Goal: Information Seeking & Learning: Learn about a topic

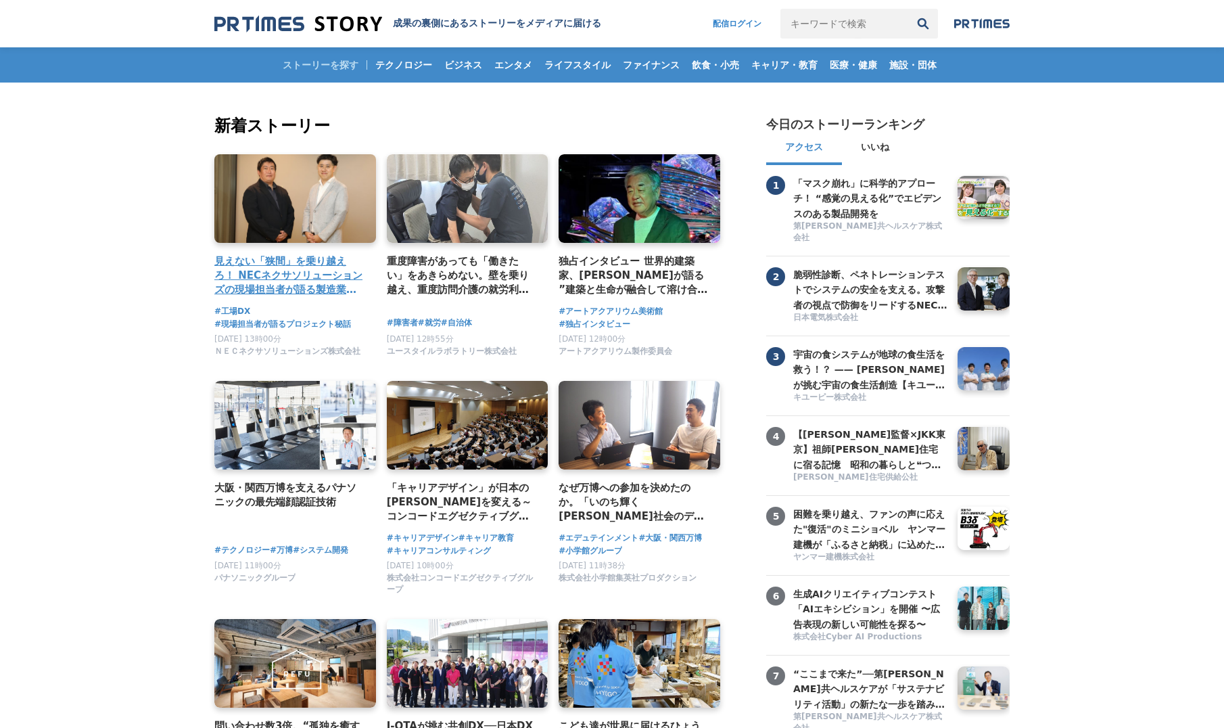
click at [307, 282] on h4 "見えない「狭間」を乗り越えろ！ NECネクサソリューションズの現場担当者が語る製造業のDX成功の秘訣" at bounding box center [289, 276] width 151 height 44
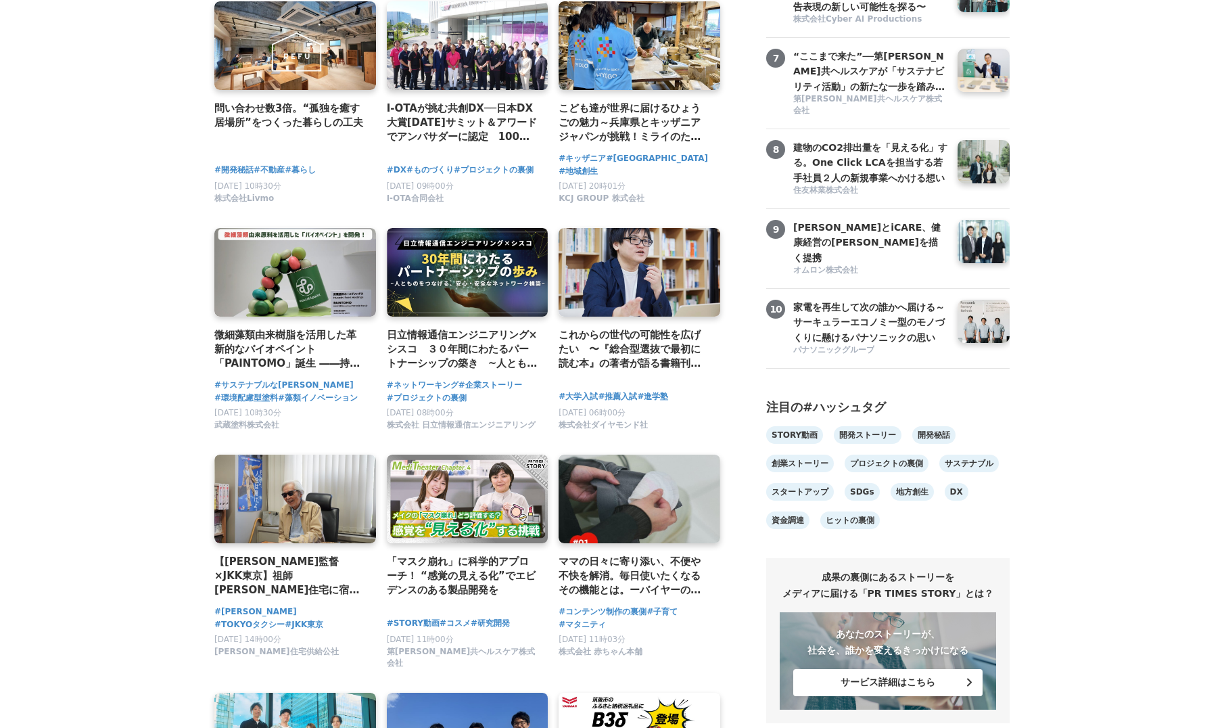
scroll to position [618, 0]
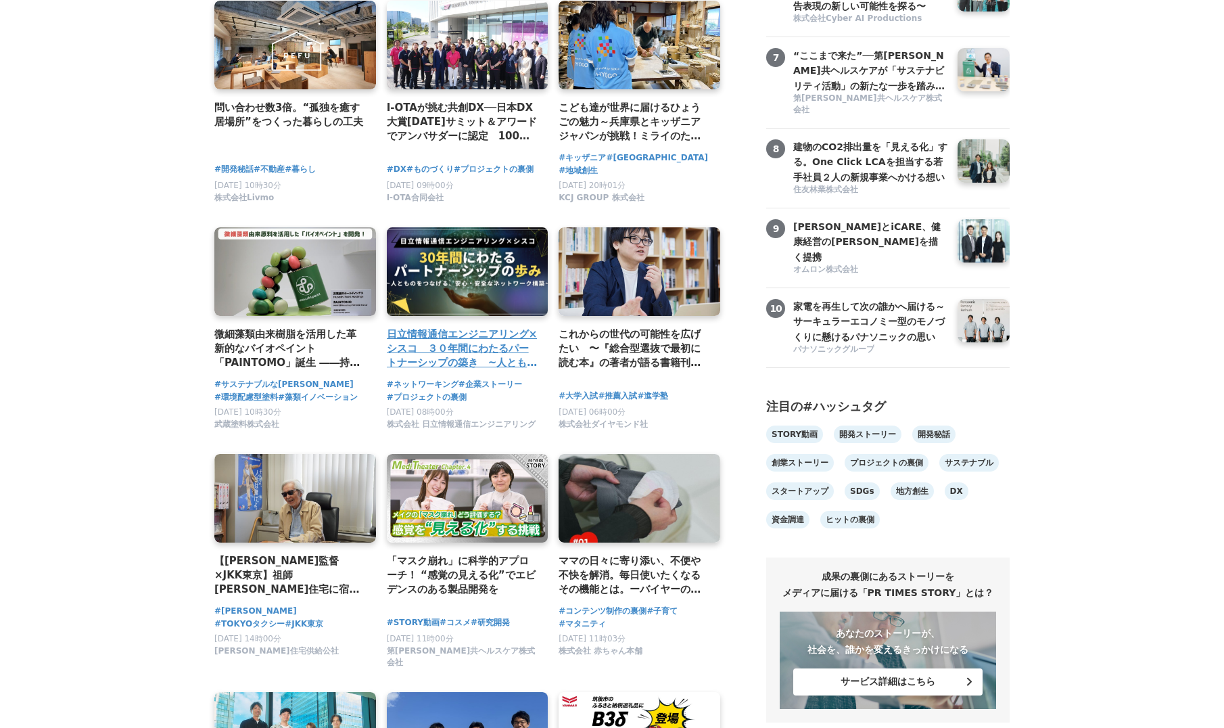
click at [400, 356] on h4 "日立情報通信エンジニアリング×シスコ　３０年間にわたるパートナーシップの築き　~人とものをつなげる、安心・安全なネットワーク構築~" at bounding box center [462, 349] width 151 height 44
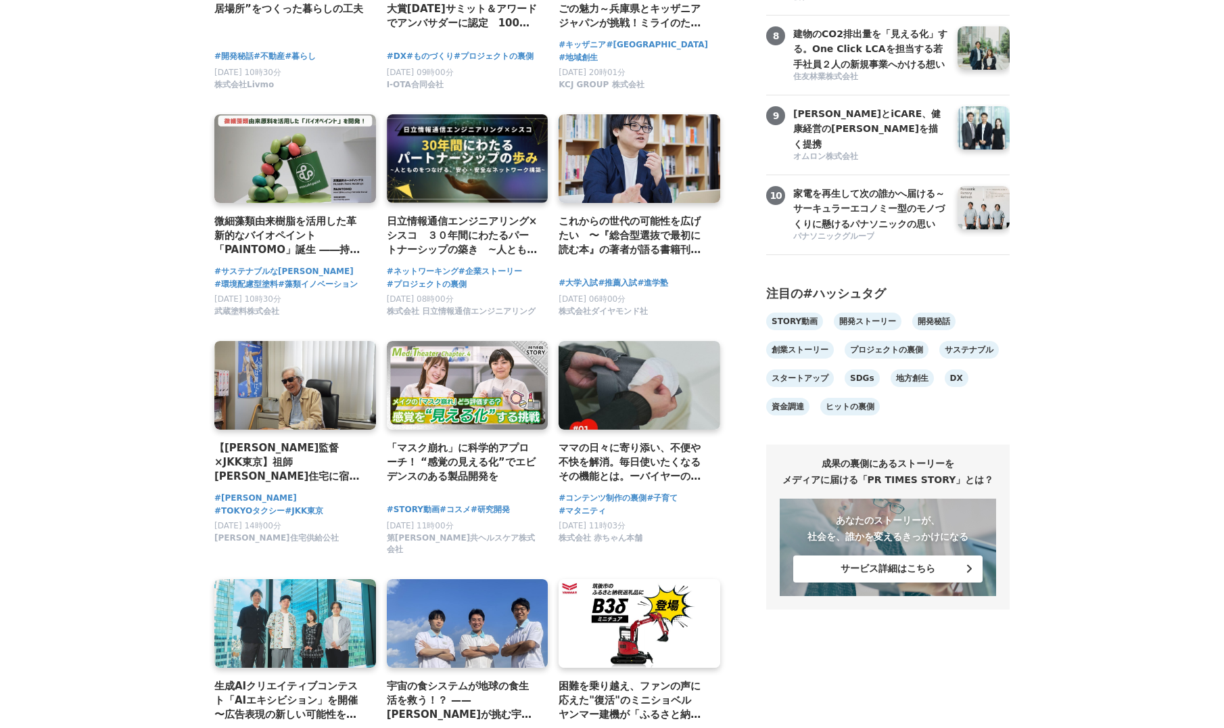
scroll to position [732, 0]
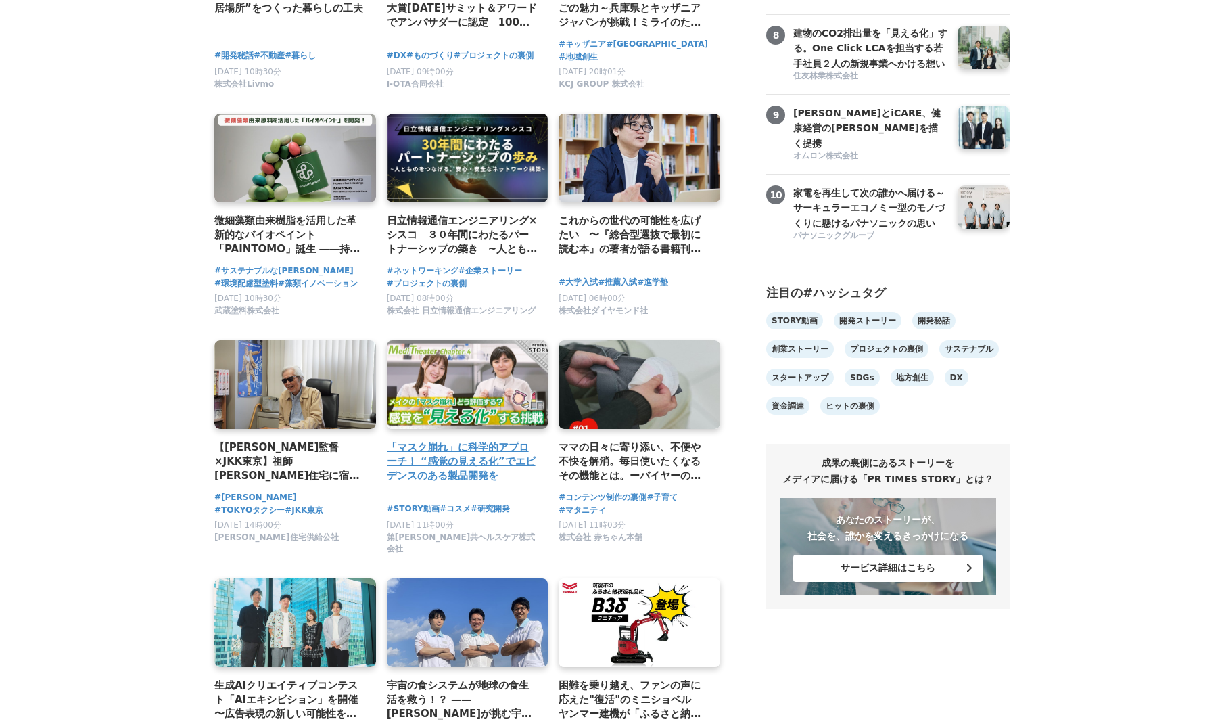
click at [448, 398] on link at bounding box center [468, 384] width 170 height 93
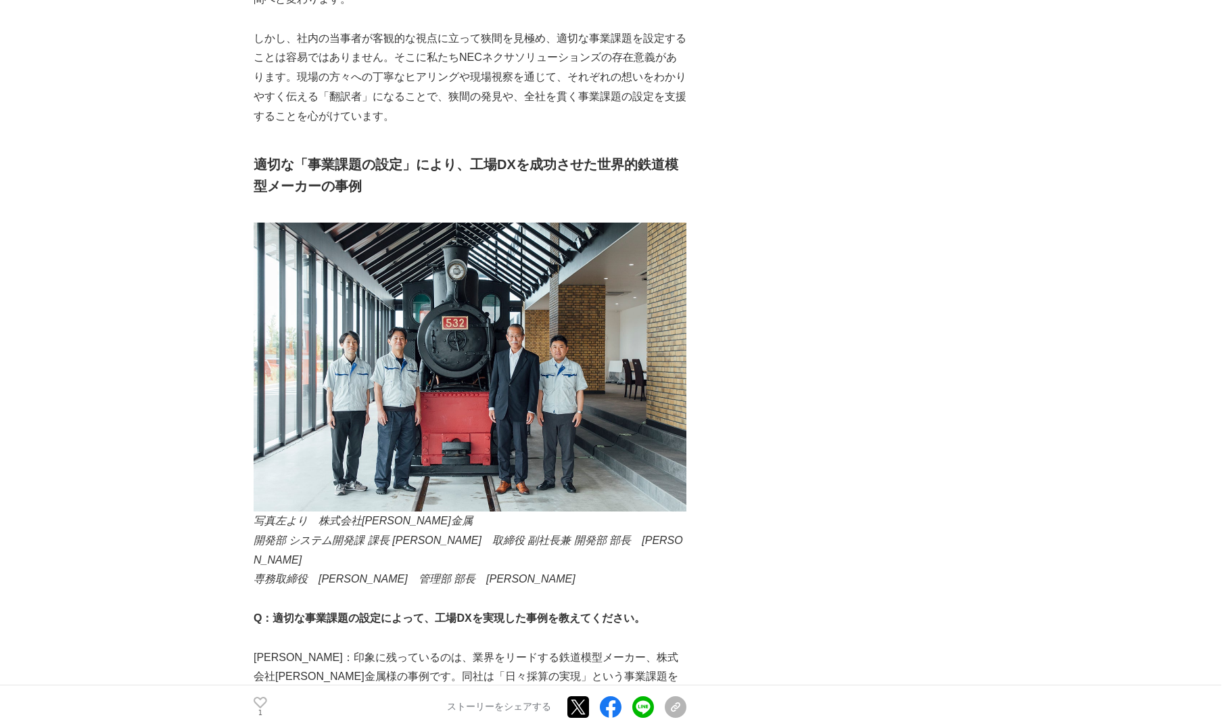
scroll to position [3314, 0]
drag, startPoint x: 563, startPoint y: 342, endPoint x: 793, endPoint y: 229, distance: 255.9
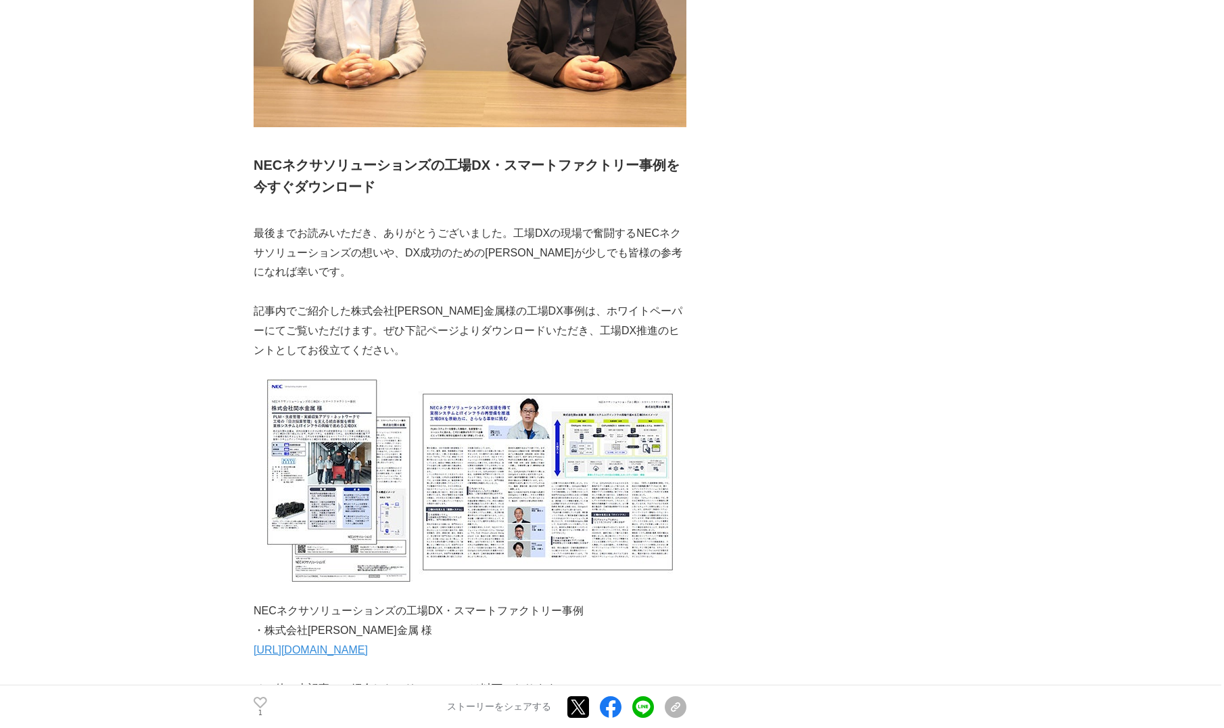
scroll to position [8362, 0]
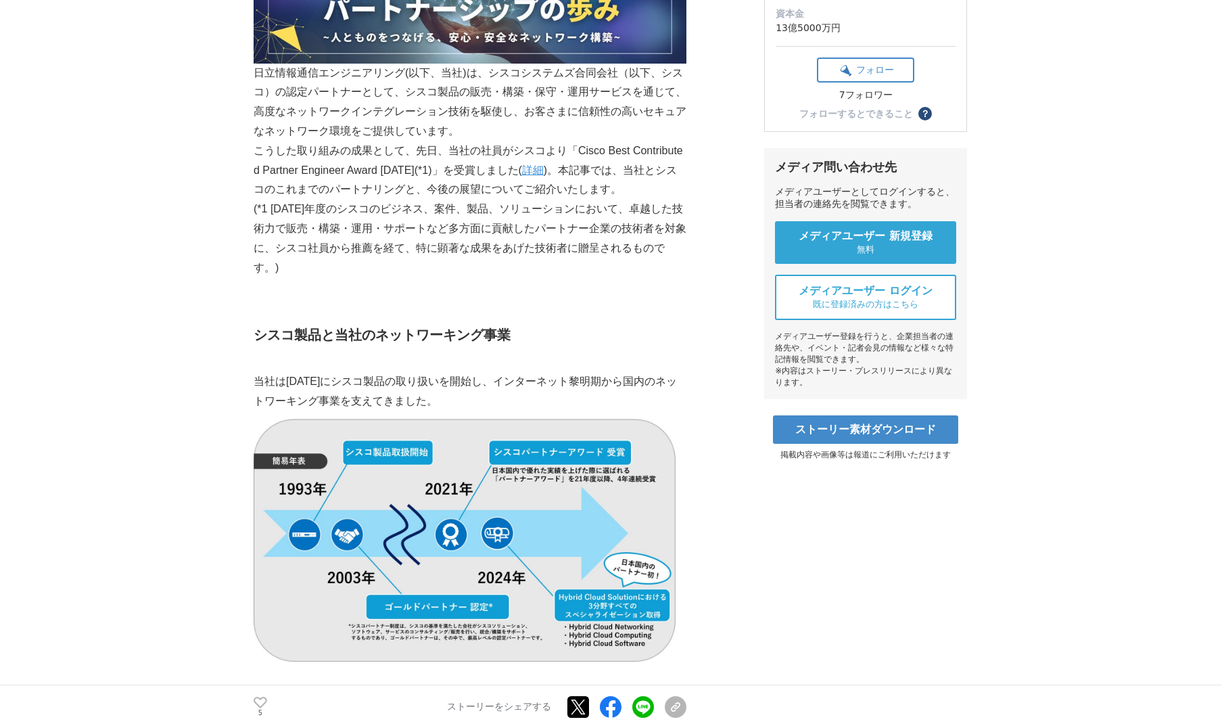
scroll to position [300, 0]
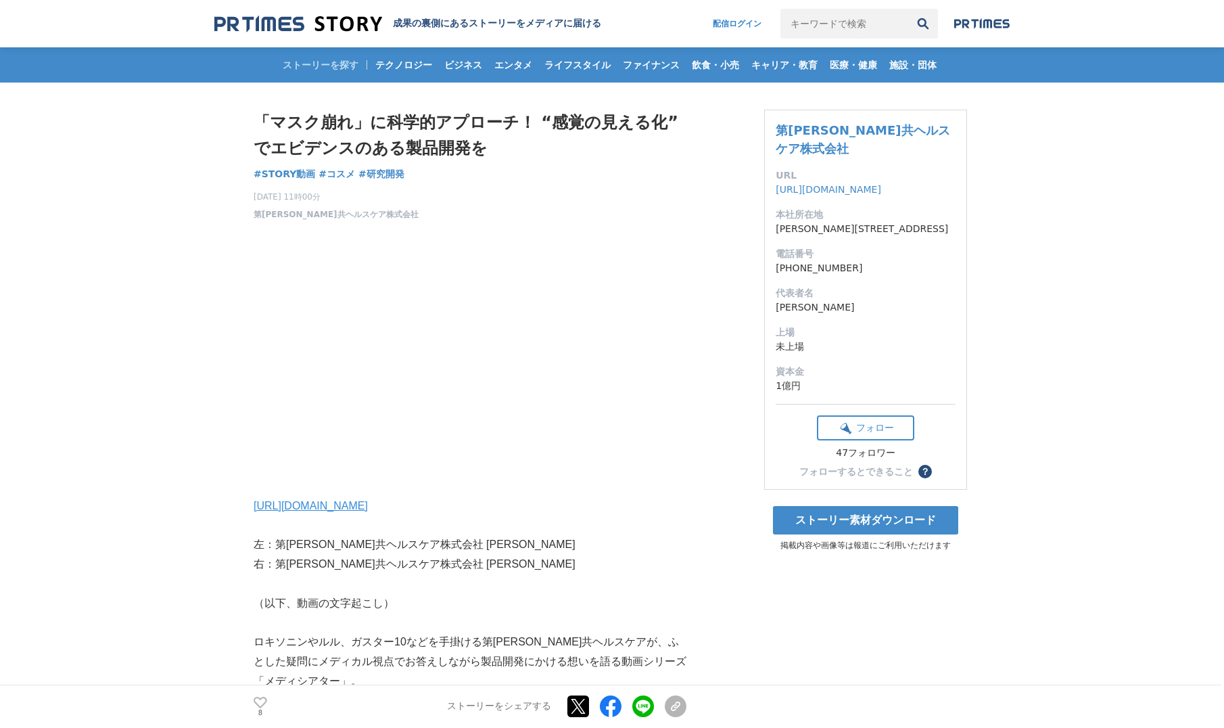
click at [291, 26] on img at bounding box center [298, 24] width 168 height 18
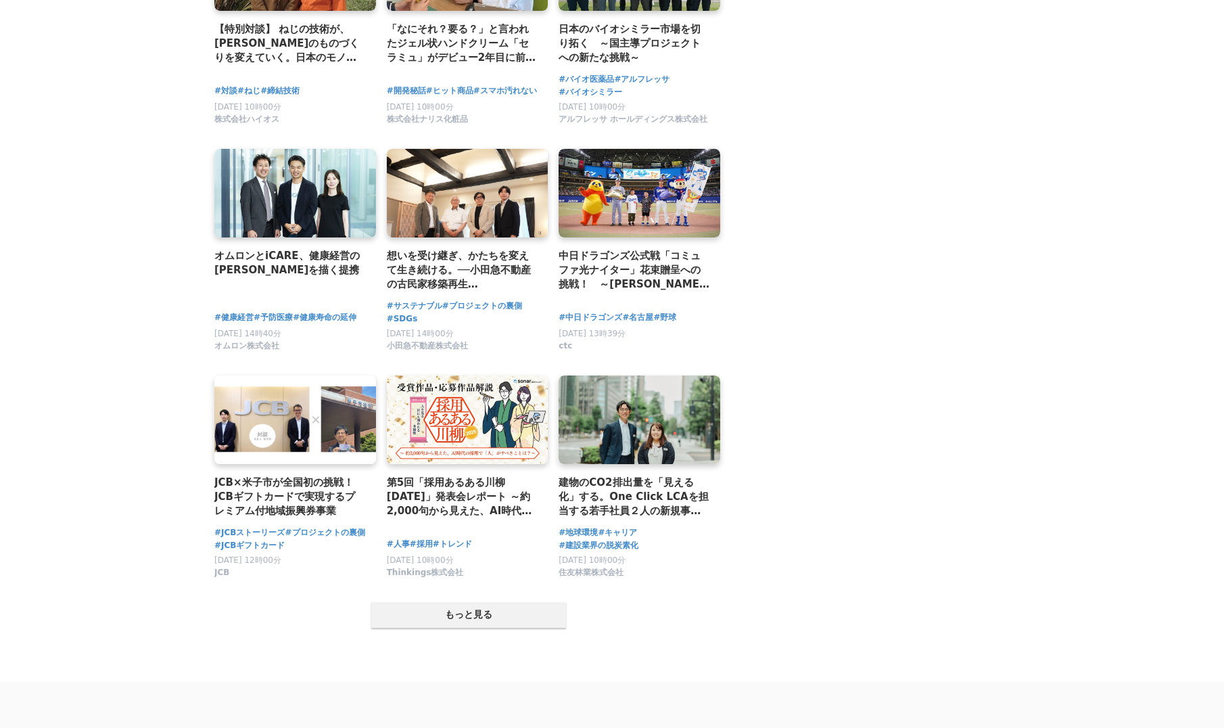
scroll to position [2306, 0]
click at [514, 607] on button "もっと見る" at bounding box center [468, 614] width 195 height 26
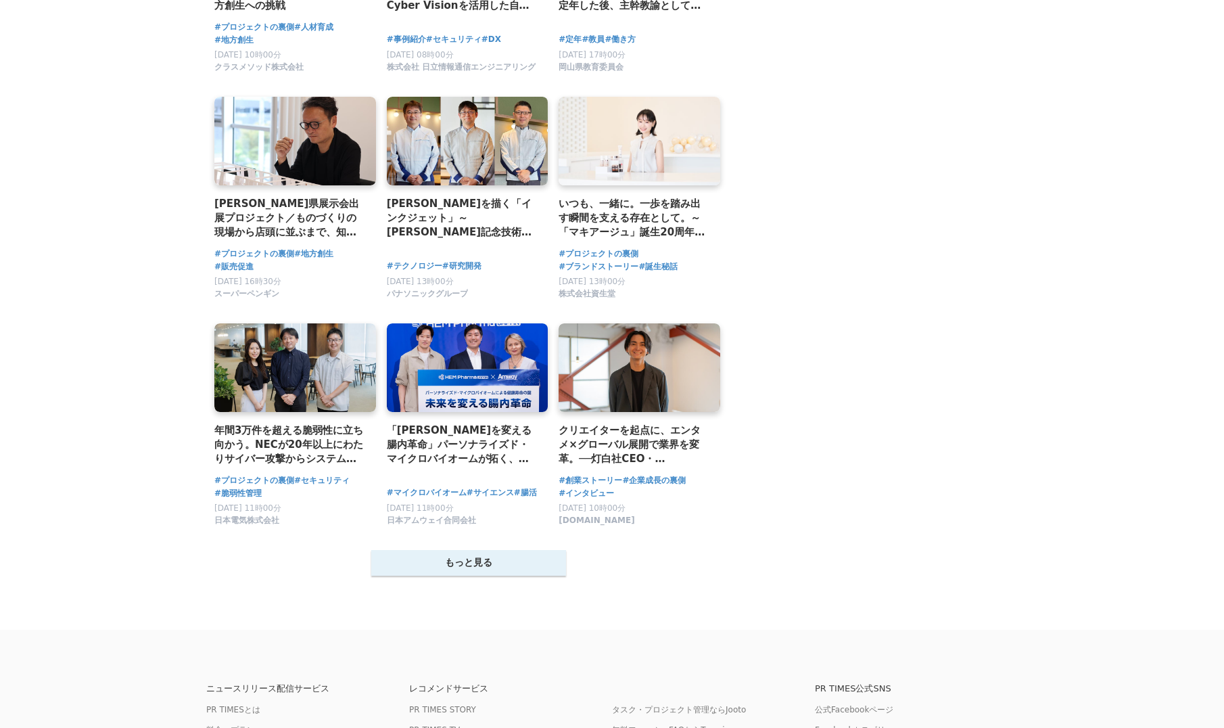
scroll to position [3718, 0]
